Goal: Transaction & Acquisition: Purchase product/service

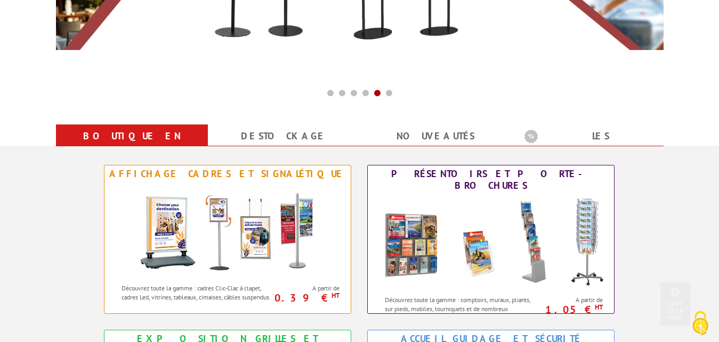
scroll to position [326, 0]
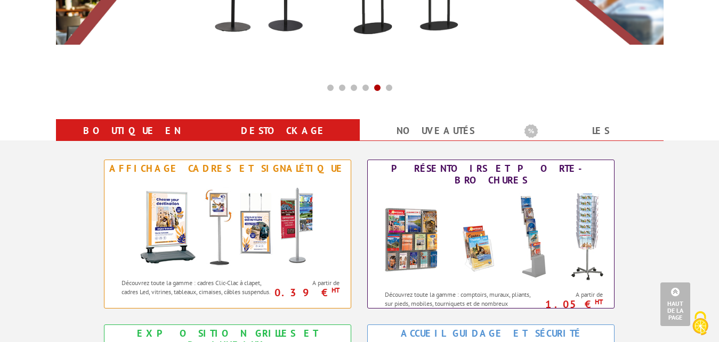
click at [280, 124] on link "Destockage" at bounding box center [284, 130] width 126 height 19
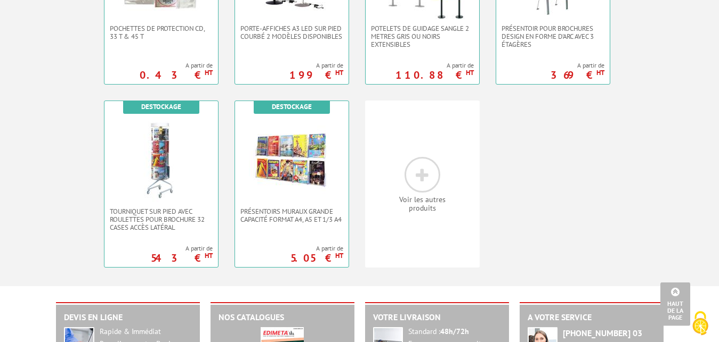
scroll to position [543, 0]
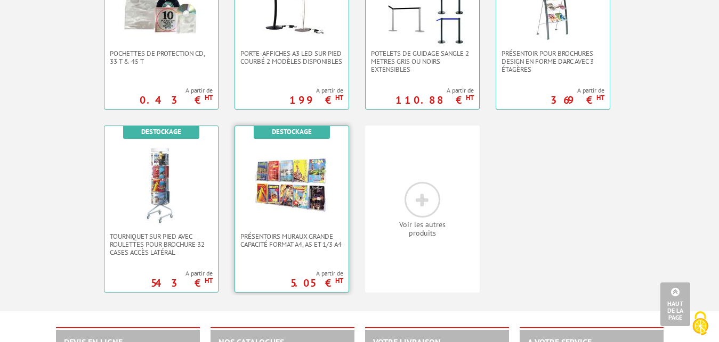
click at [295, 185] on img at bounding box center [291, 184] width 85 height 85
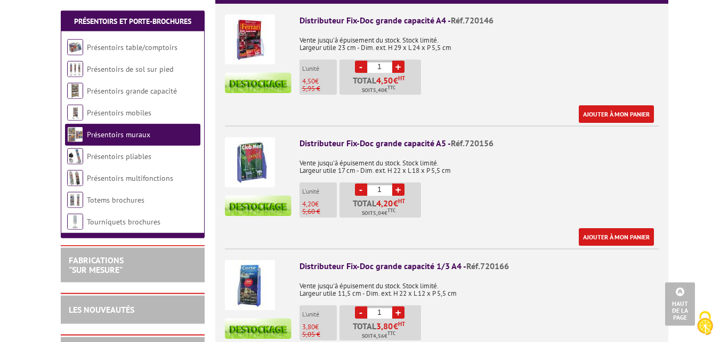
scroll to position [435, 0]
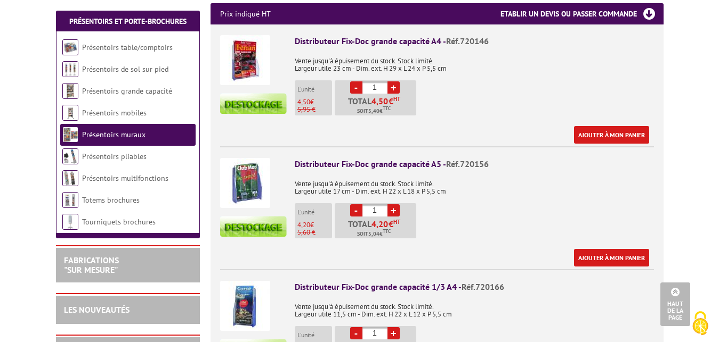
click at [396, 205] on link "+" at bounding box center [393, 211] width 12 height 12
click at [395, 205] on link "+" at bounding box center [393, 211] width 12 height 12
type input "5"
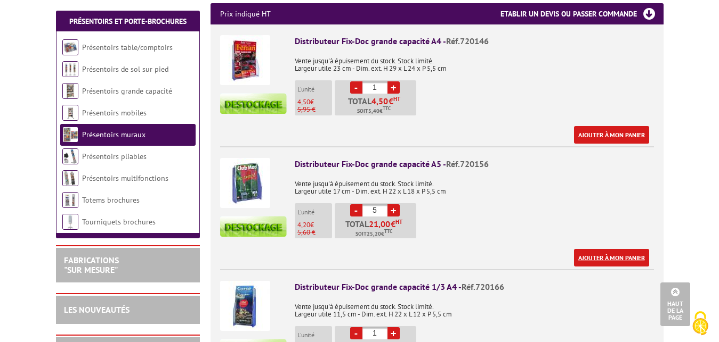
click at [603, 249] on link "Ajouter à mon panier" at bounding box center [611, 258] width 75 height 18
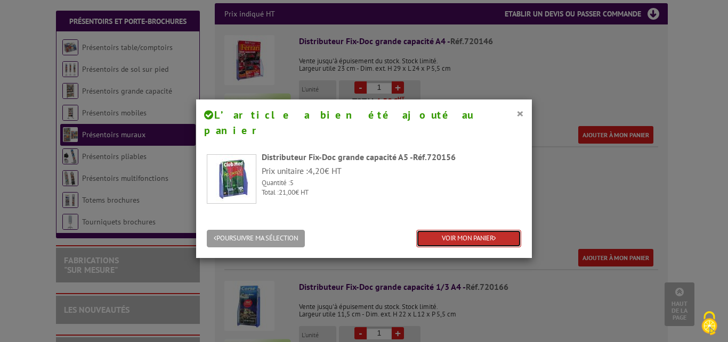
click at [474, 230] on link "VOIR MON PANIER" at bounding box center [468, 239] width 105 height 18
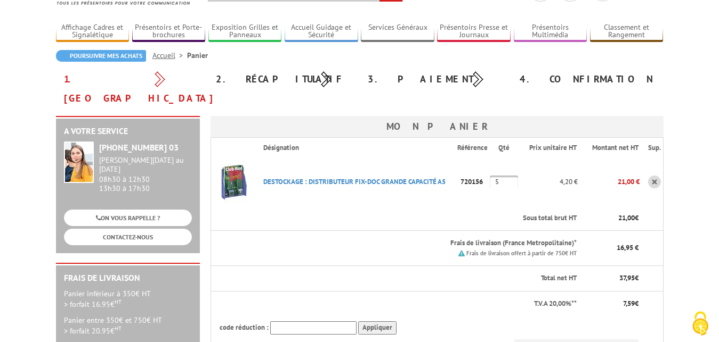
scroll to position [54, 0]
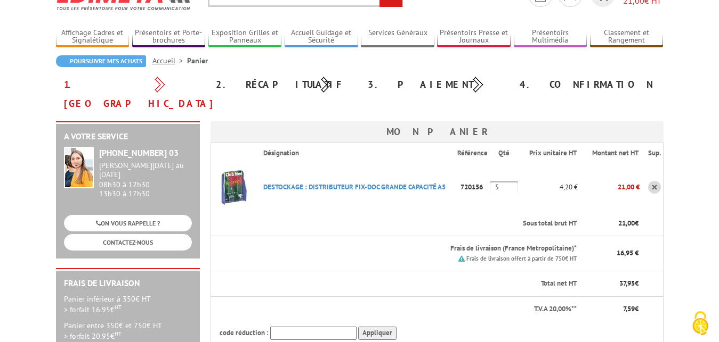
click at [232, 167] on img at bounding box center [232, 187] width 43 height 43
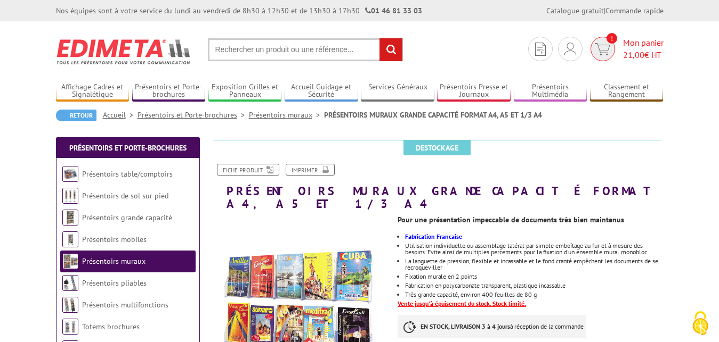
click at [636, 40] on span "Mon panier 21,00 € HT" at bounding box center [643, 49] width 40 height 25
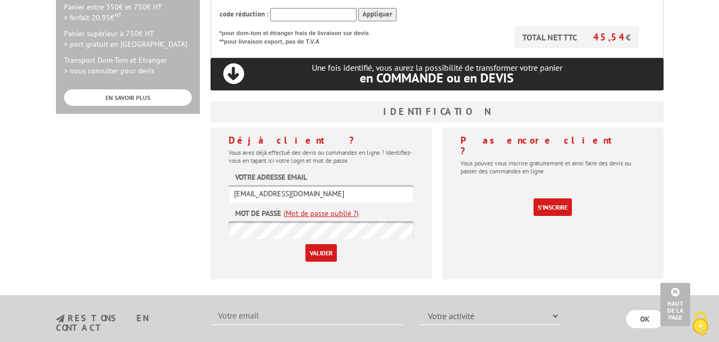
scroll to position [380, 0]
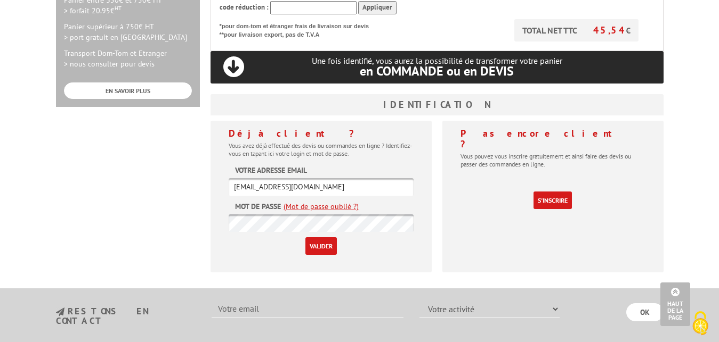
click at [318, 238] on input "Valider" at bounding box center [320, 247] width 31 height 18
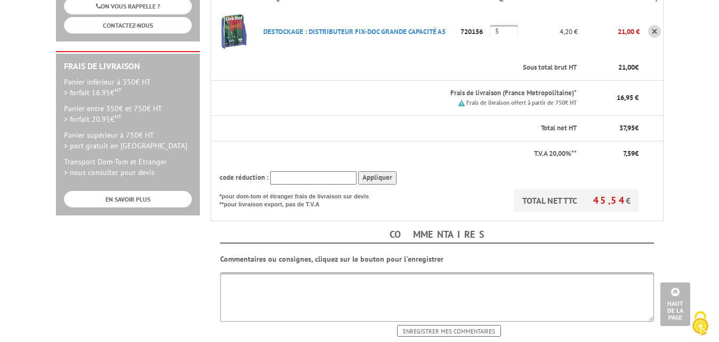
scroll to position [326, 0]
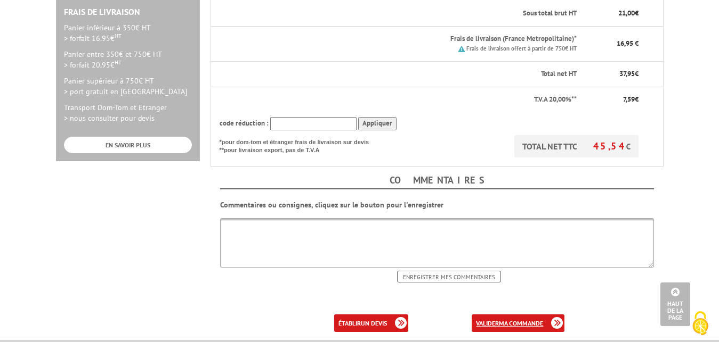
click at [511, 320] on b "ma commande" at bounding box center [521, 324] width 44 height 8
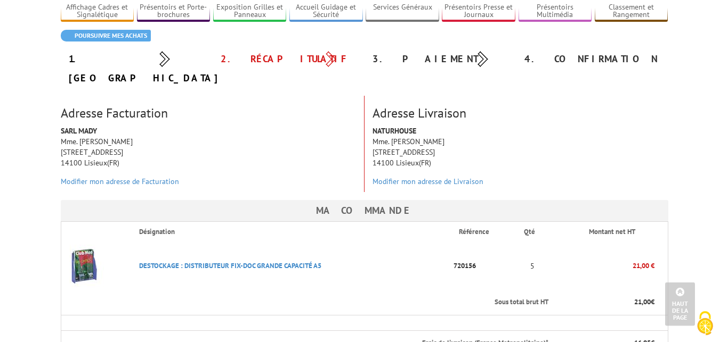
scroll to position [54, 0]
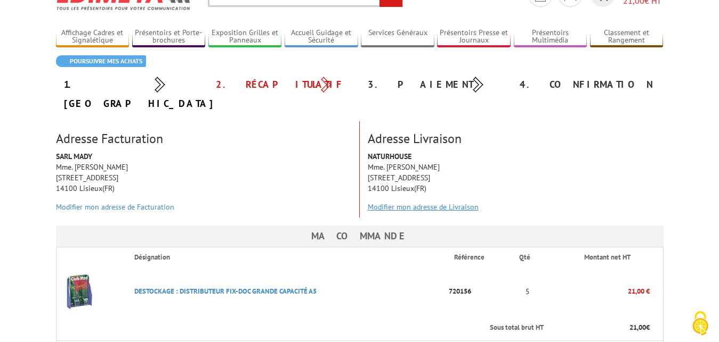
click at [396, 202] on link "Modifier mon adresse de Livraison" at bounding box center [423, 207] width 111 height 10
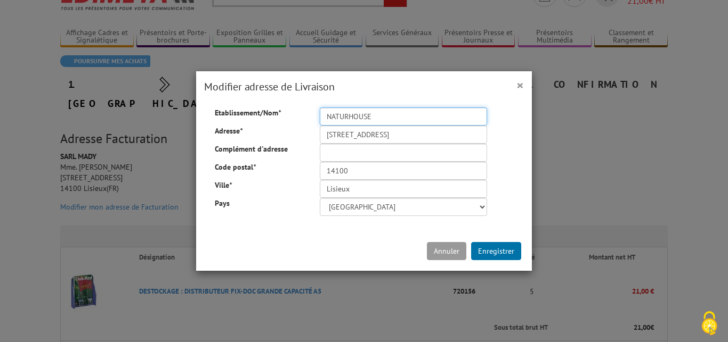
drag, startPoint x: 387, startPoint y: 114, endPoint x: 292, endPoint y: 116, distance: 94.8
click at [292, 108] on div "Etablissement/Nom * NATURHOUSE" at bounding box center [364, 108] width 314 height 0
drag, startPoint x: 368, startPoint y: 117, endPoint x: 304, endPoint y: 115, distance: 64.0
click at [320, 115] on input "NATURHOUSE" at bounding box center [403, 117] width 167 height 18
drag, startPoint x: 405, startPoint y: 114, endPoint x: 299, endPoint y: 111, distance: 106.0
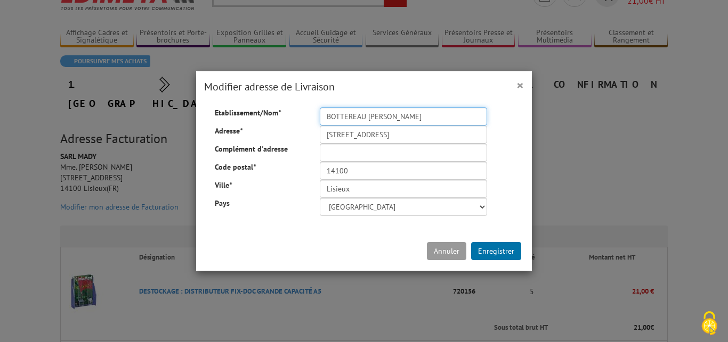
click at [320, 111] on input "BOTTEREAU CINDY" at bounding box center [403, 117] width 167 height 18
type input "NATURHOUSE"
click at [275, 125] on div "Etablissement/Nom * NATURHOUSE Adresse * 5 PLACE DE LA REPUBLIQUE Complément d'…" at bounding box center [364, 162] width 330 height 109
drag, startPoint x: 416, startPoint y: 132, endPoint x: 288, endPoint y: 128, distance: 127.9
click at [320, 128] on input "5 PLACE DE LA REPUBLIQUE" at bounding box center [403, 135] width 167 height 18
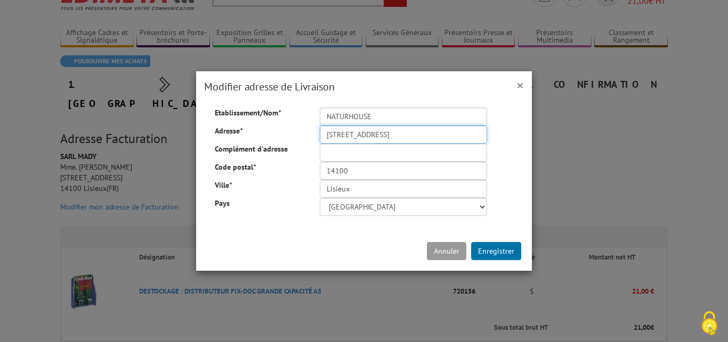
type input "29 RUE DE VAUCELLES"
click at [364, 177] on input "14100" at bounding box center [403, 171] width 167 height 18
type input "14000"
drag, startPoint x: 371, startPoint y: 191, endPoint x: 259, endPoint y: 184, distance: 112.1
click at [320, 184] on input "Lisieux" at bounding box center [403, 189] width 167 height 18
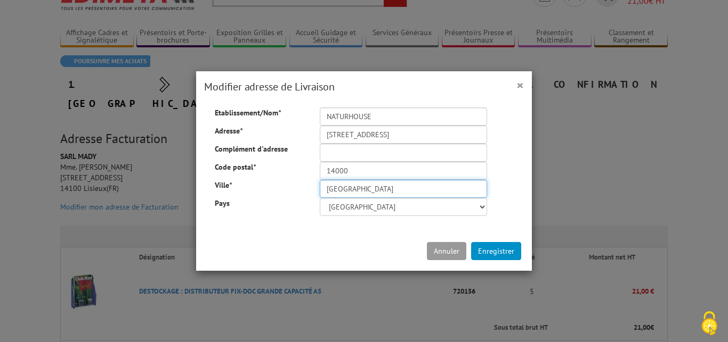
type input "CAEN"
click at [503, 251] on button "Enregistrer" at bounding box center [496, 251] width 50 height 18
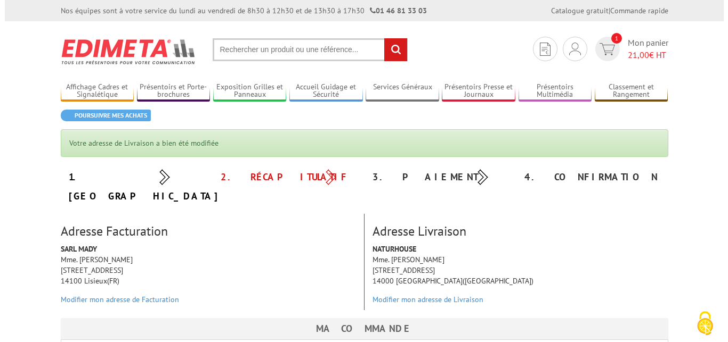
scroll to position [54, 0]
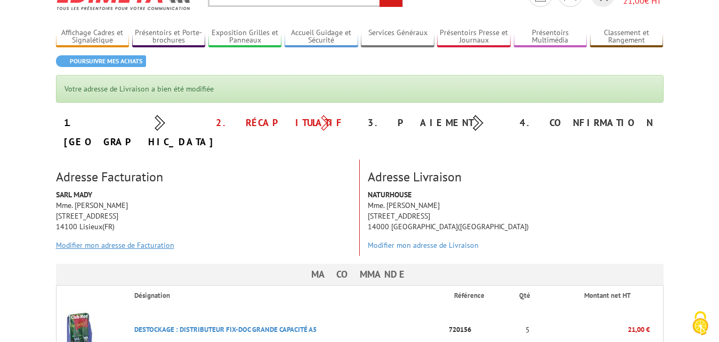
click at [113, 241] on link "Modifier mon adresse de Facturation" at bounding box center [115, 246] width 118 height 10
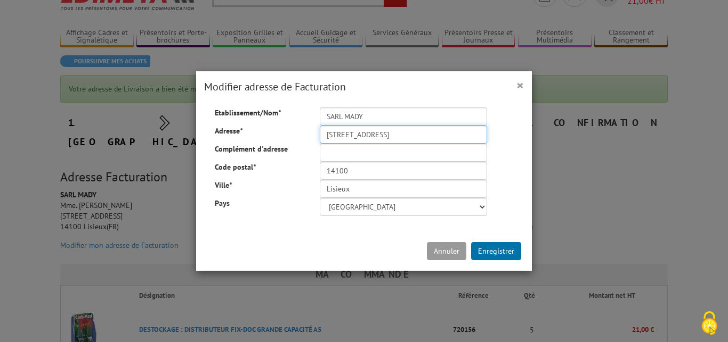
drag, startPoint x: 422, startPoint y: 131, endPoint x: 288, endPoint y: 129, distance: 134.2
click at [288, 116] on div "Adresse * 5 PLACE DE LA REPUBLIQUE" at bounding box center [364, 116] width 314 height 0
click at [412, 119] on input "SARL MADY" at bounding box center [403, 117] width 167 height 18
type input "SARL MADY NATURHOUSE"
drag, startPoint x: 443, startPoint y: 136, endPoint x: 282, endPoint y: 132, distance: 160.4
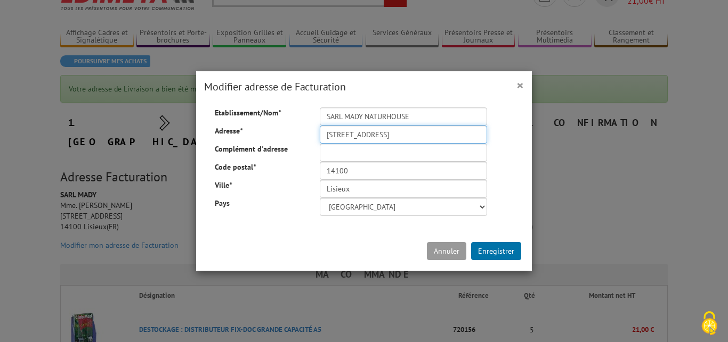
click at [320, 132] on input "5 PLACE DE LA REPUBLIQUE" at bounding box center [403, 135] width 167 height 18
type input "29 RUE DE VAUCELLES"
drag, startPoint x: 359, startPoint y: 176, endPoint x: 303, endPoint y: 172, distance: 56.1
click at [320, 172] on input "14100" at bounding box center [403, 171] width 167 height 18
type input "14000"
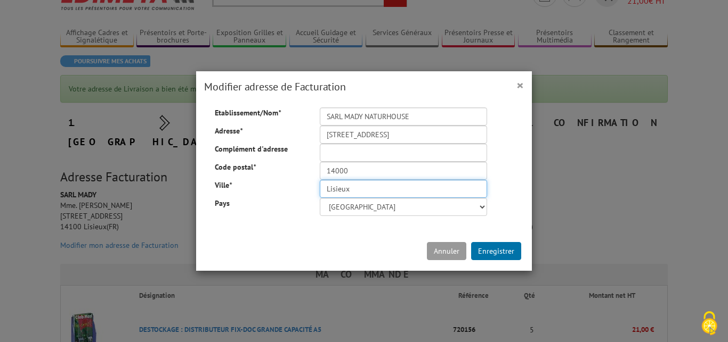
drag, startPoint x: 346, startPoint y: 184, endPoint x: 320, endPoint y: 186, distance: 26.2
click at [320, 186] on input "Lisieux" at bounding box center [403, 189] width 167 height 18
type input "CAEN"
click at [487, 255] on button "Enregistrer" at bounding box center [496, 251] width 50 height 18
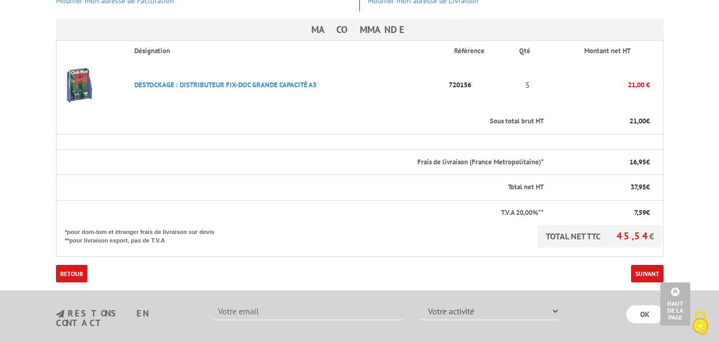
scroll to position [326, 0]
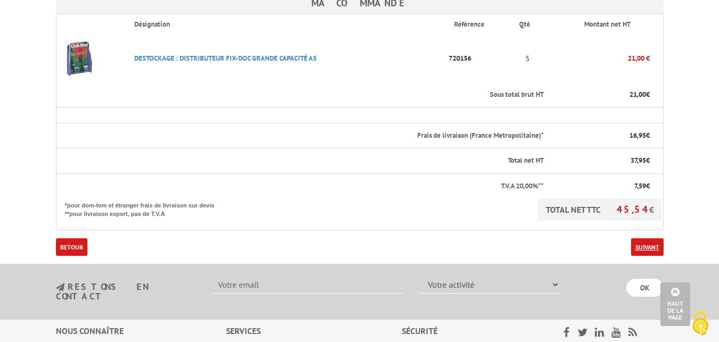
click at [645, 239] on link "Suivant" at bounding box center [647, 248] width 32 height 18
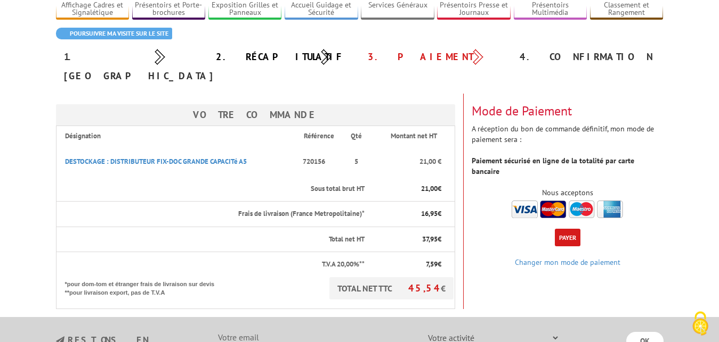
scroll to position [109, 0]
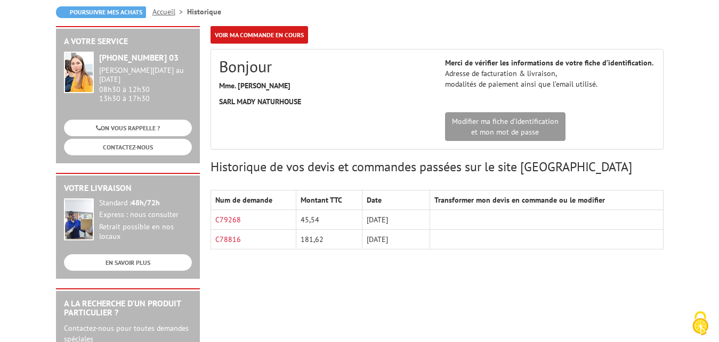
scroll to position [109, 0]
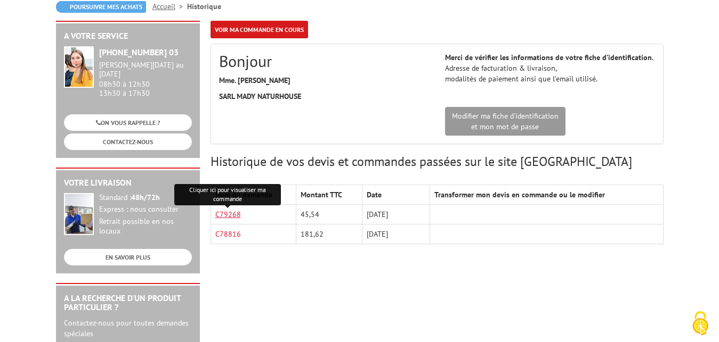
click at [224, 213] on link "C79268" at bounding box center [228, 215] width 26 height 10
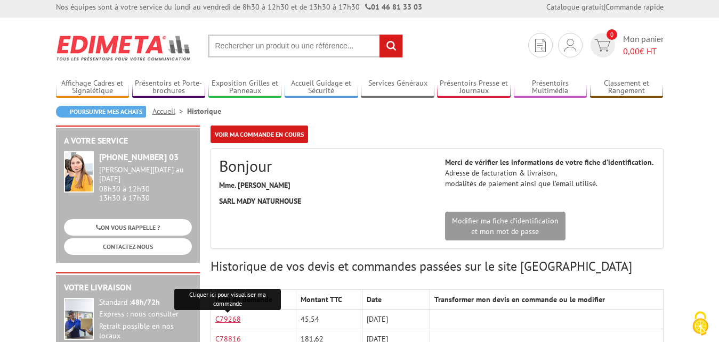
scroll to position [0, 0]
